Goal: Information Seeking & Learning: Check status

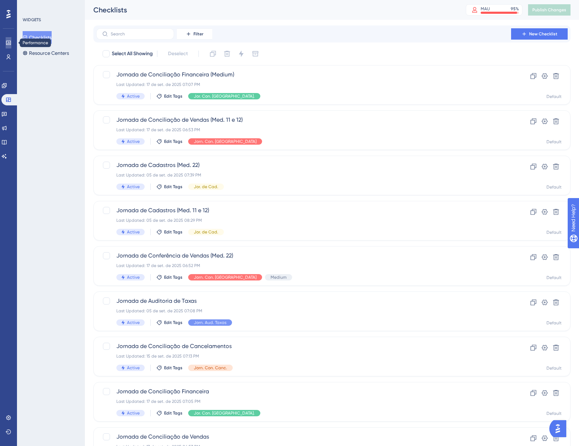
click at [11, 43] on icon at bounding box center [9, 43] width 6 height 6
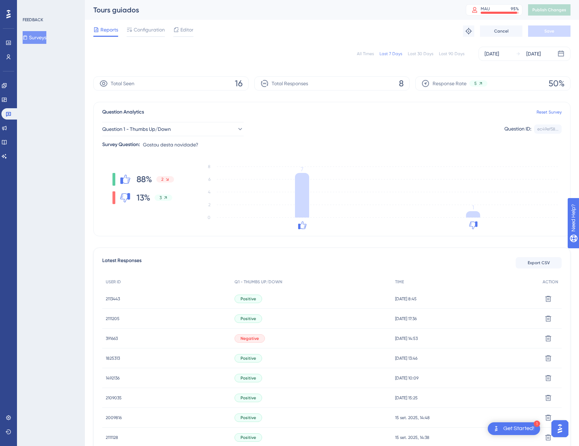
click at [113, 302] on div "2113443 2113443" at bounding box center [113, 299] width 14 height 20
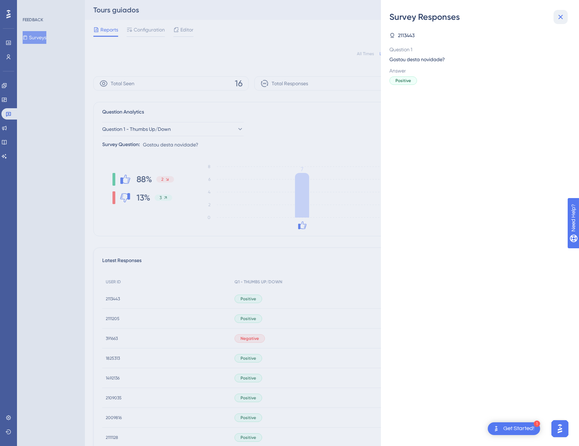
click at [558, 17] on icon at bounding box center [560, 17] width 8 height 8
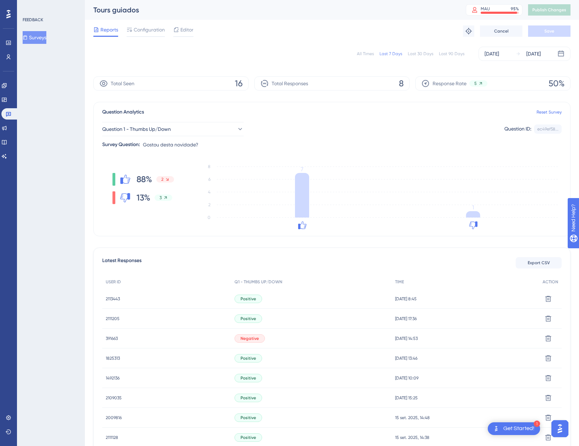
click at [114, 300] on span "2113443" at bounding box center [113, 299] width 14 height 6
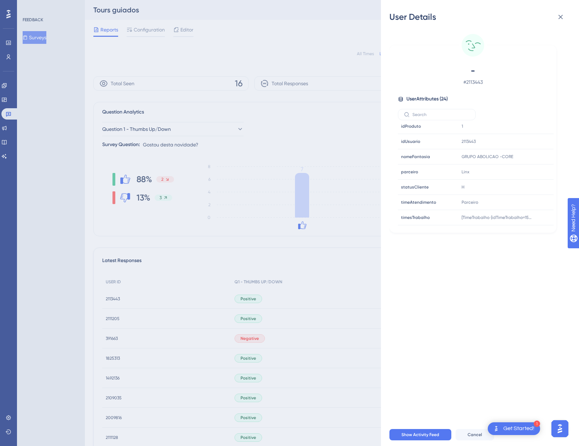
scroll to position [261, 0]
click at [562, 15] on icon at bounding box center [560, 17] width 5 height 5
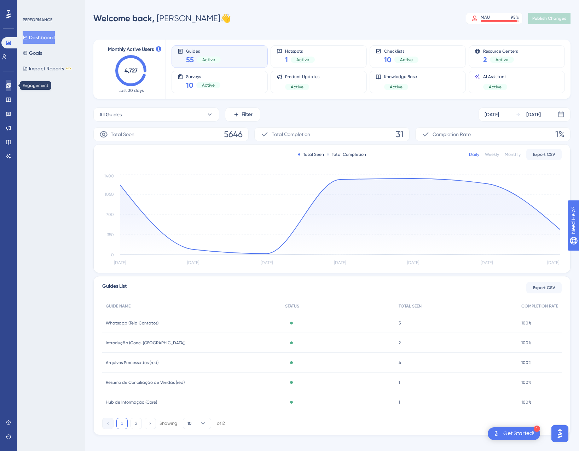
click at [6, 85] on link at bounding box center [9, 85] width 6 height 11
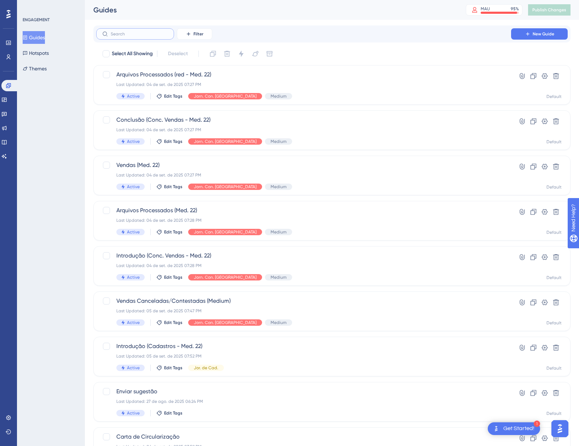
click at [141, 33] on input "text" at bounding box center [139, 33] width 57 height 5
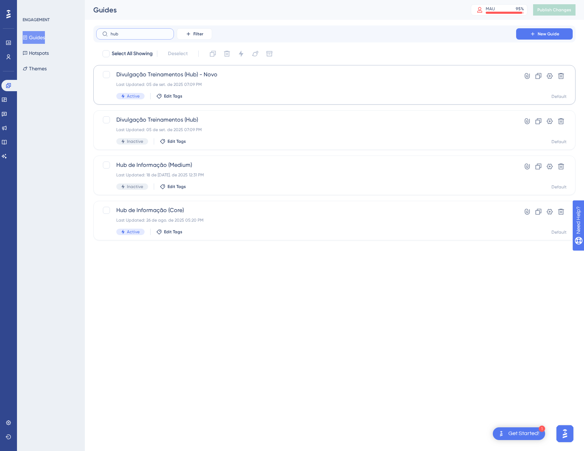
type input "hub"
click at [208, 85] on div "Last Updated: 05 de set. de 2025 07:09 PM" at bounding box center [306, 85] width 380 height 6
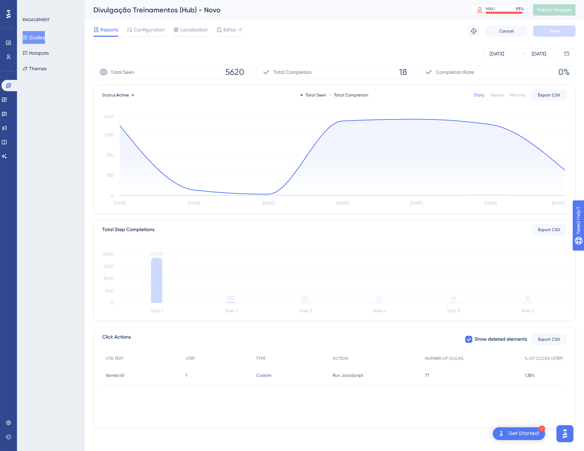
click at [500, 96] on div "Weekly" at bounding box center [497, 95] width 14 height 6
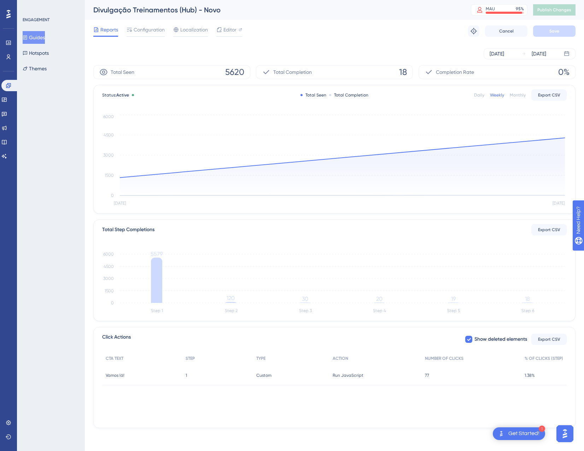
click at [481, 98] on div "Daily Weekly Monthly Export CSV" at bounding box center [520, 94] width 93 height 11
click at [480, 97] on div "Daily" at bounding box center [479, 95] width 10 height 6
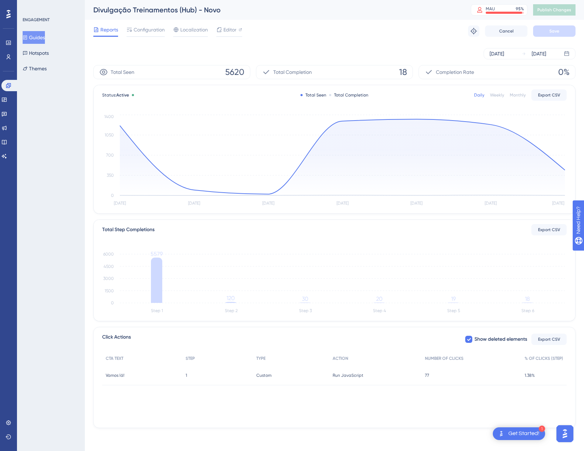
drag, startPoint x: 480, startPoint y: 97, endPoint x: 475, endPoint y: 62, distance: 36.1
click at [475, 62] on div "Sep 12 2025 Sep 18 2025" at bounding box center [334, 53] width 482 height 23
click at [502, 55] on div "[DATE]" at bounding box center [497, 54] width 14 height 8
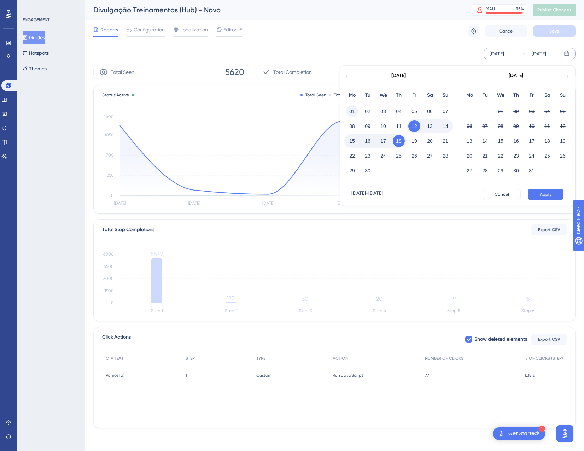
click at [352, 108] on button "01" at bounding box center [352, 111] width 12 height 12
click at [538, 194] on button "Apply" at bounding box center [546, 194] width 36 height 11
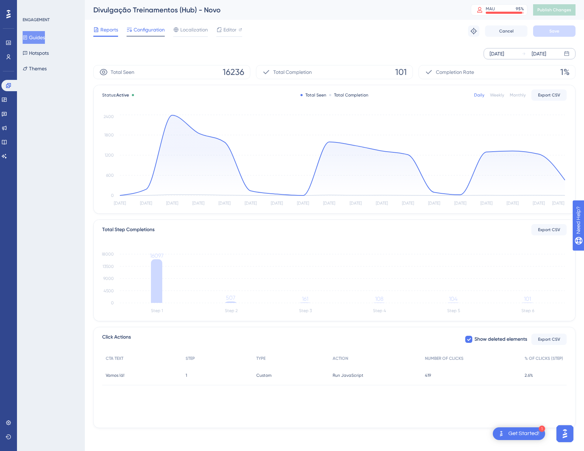
click at [146, 34] on div "Configuration" at bounding box center [146, 30] width 38 height 11
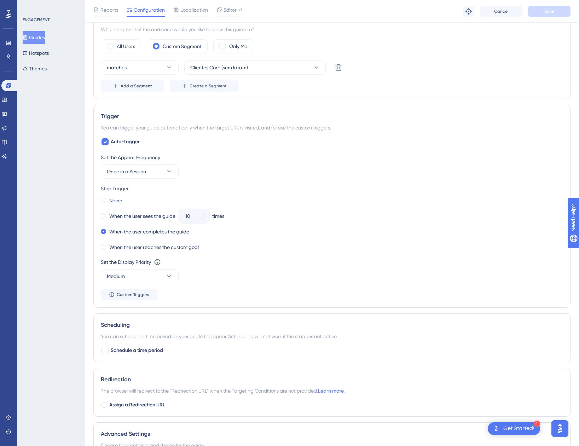
scroll to position [283, 0]
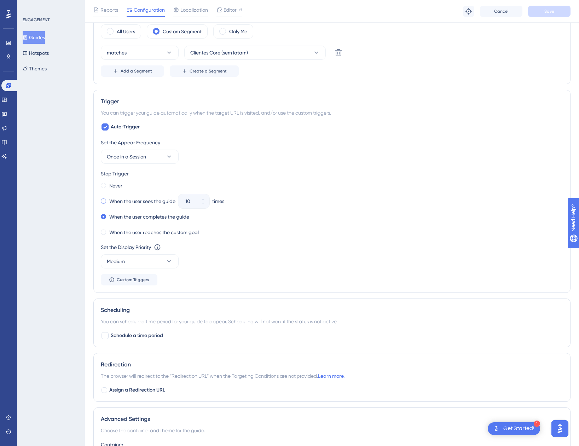
click at [106, 199] on div "When the user sees the guide" at bounding box center [138, 201] width 75 height 10
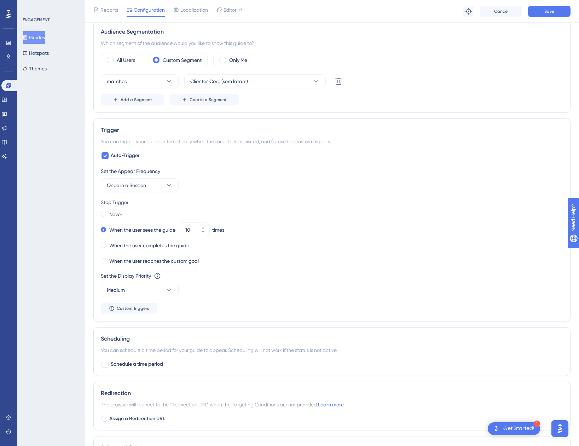
scroll to position [212, 0]
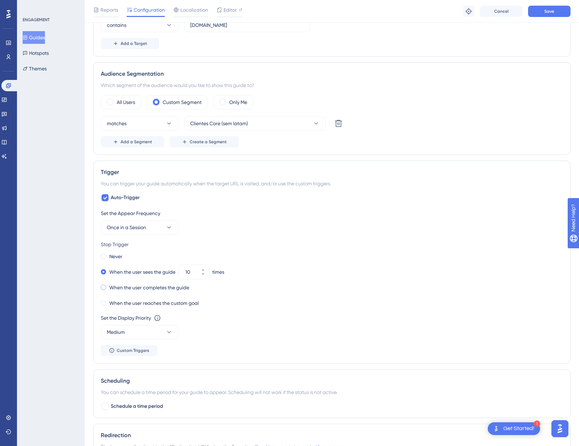
click at [130, 286] on label "When the user completes the guide" at bounding box center [149, 287] width 80 height 8
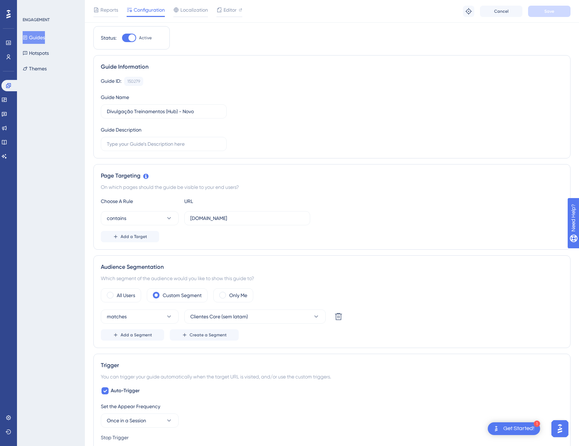
scroll to position [0, 0]
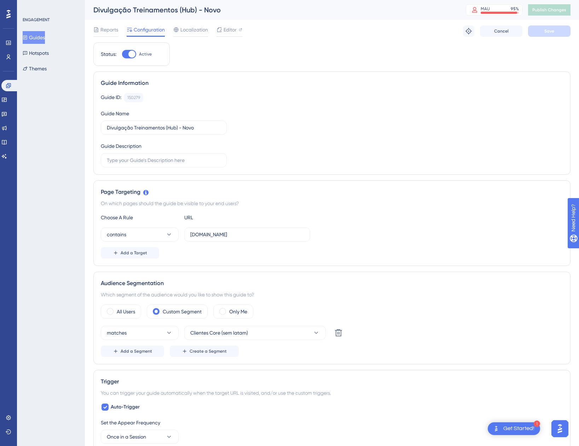
click at [44, 33] on button "Guides" at bounding box center [34, 37] width 22 height 13
